Goal: Information Seeking & Learning: Find specific page/section

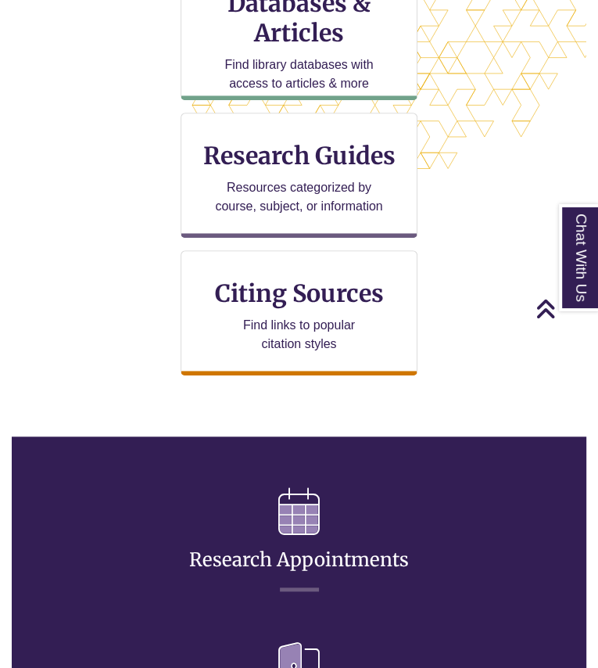
scroll to position [566, 0]
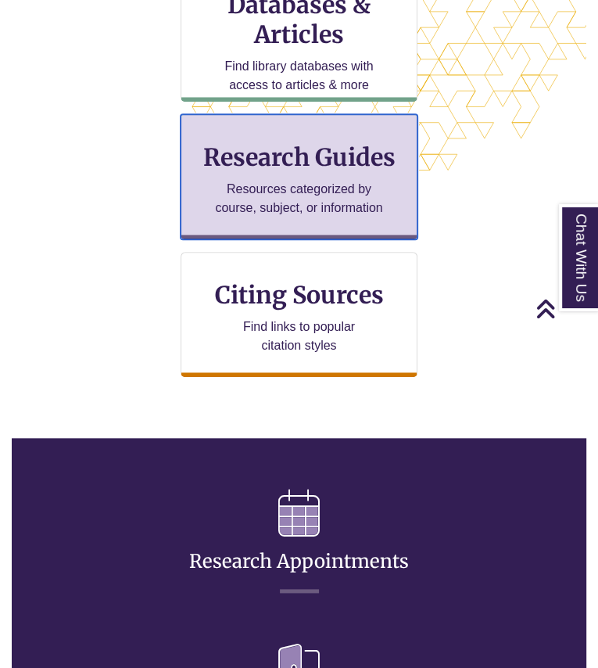
click at [273, 182] on p "Resources categorized by course, subject, or information" at bounding box center [299, 199] width 169 height 38
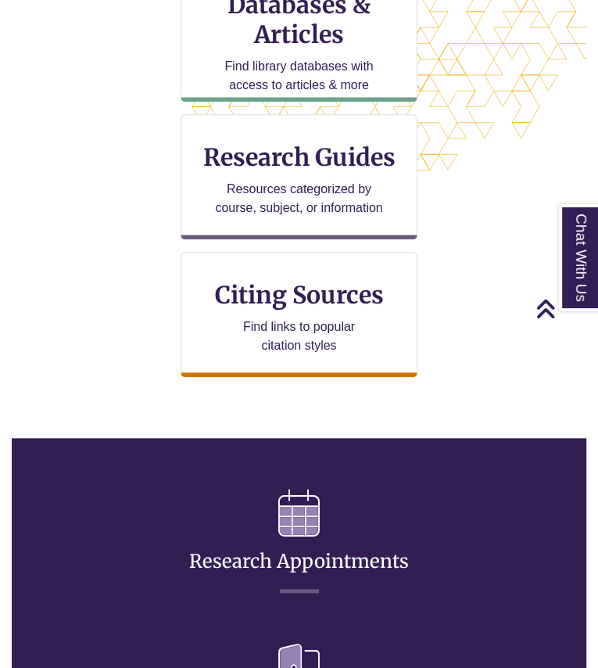
scroll to position [475, 0]
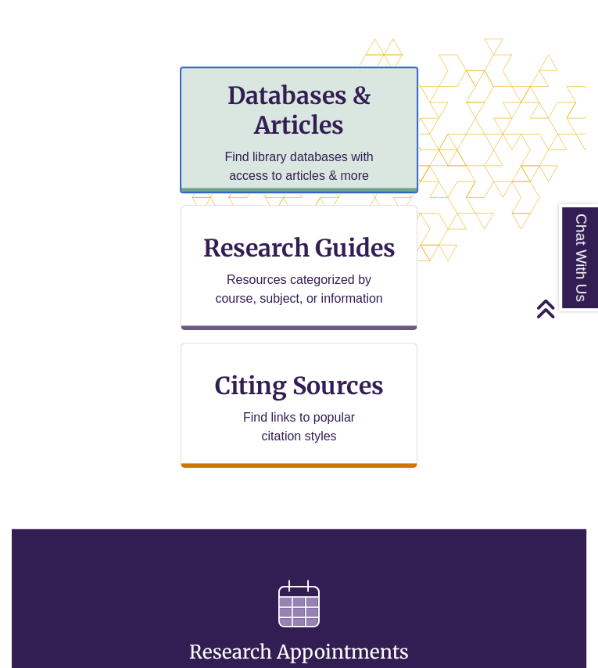
click at [283, 148] on p "Find library databases with access to articles & more" at bounding box center [299, 167] width 169 height 38
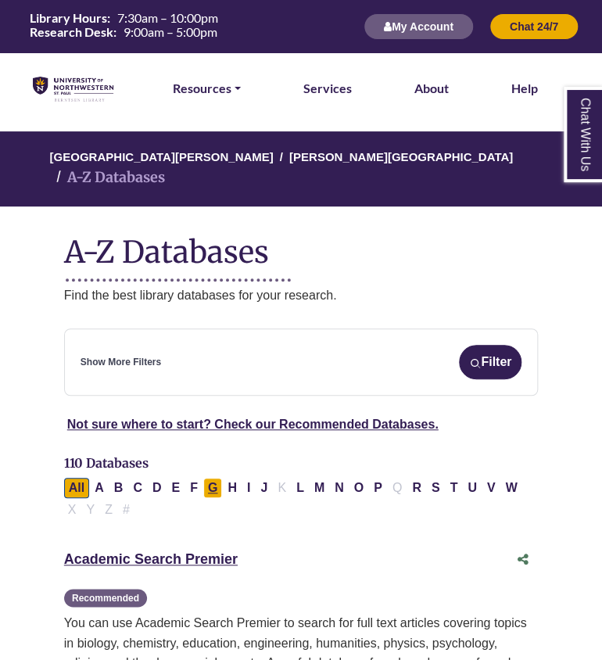
click at [207, 478] on button "G" at bounding box center [212, 488] width 19 height 20
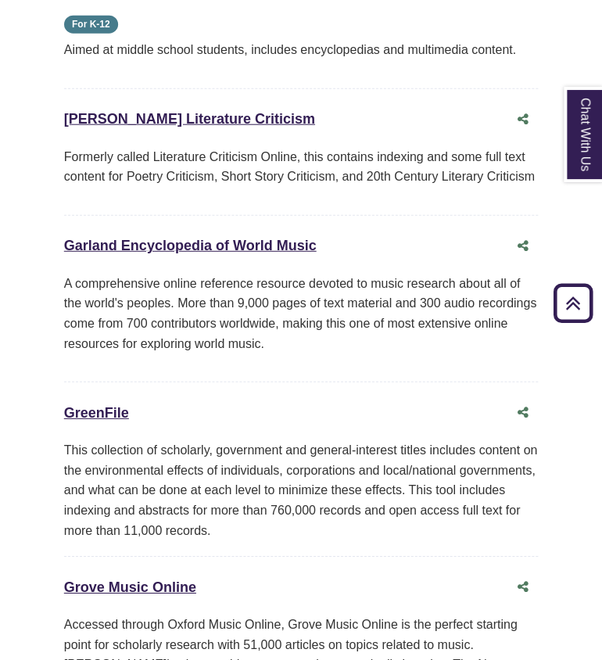
scroll to position [1118, 0]
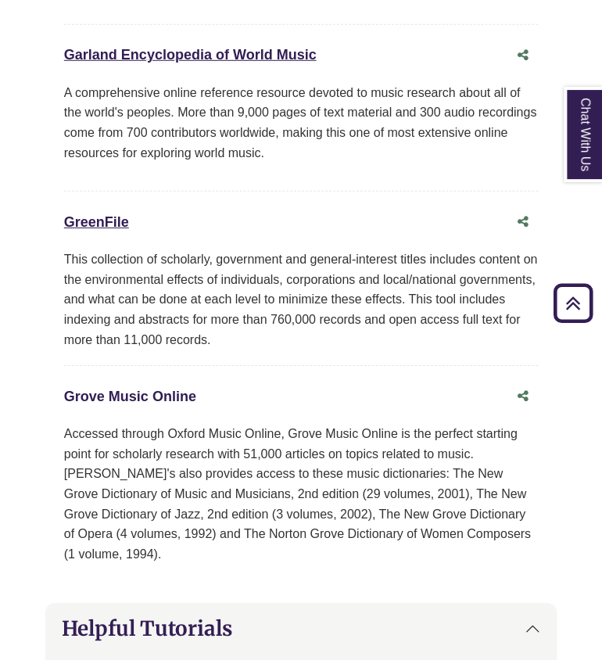
click at [160, 389] on link "Grove Music Online This link opens in a new window" at bounding box center [130, 397] width 132 height 16
